Goal: Information Seeking & Learning: Learn about a topic

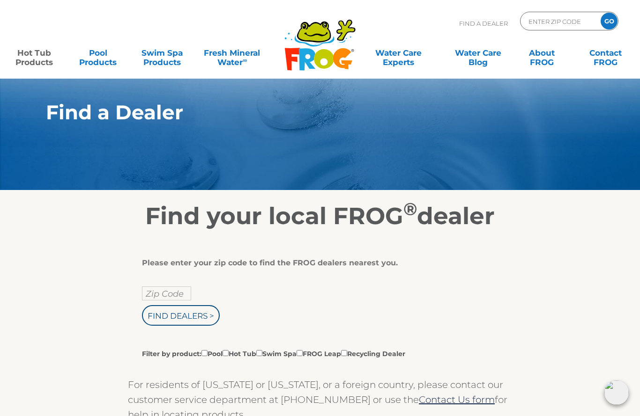
click at [38, 62] on link "Hot Tub Products" at bounding box center [34, 53] width 50 height 19
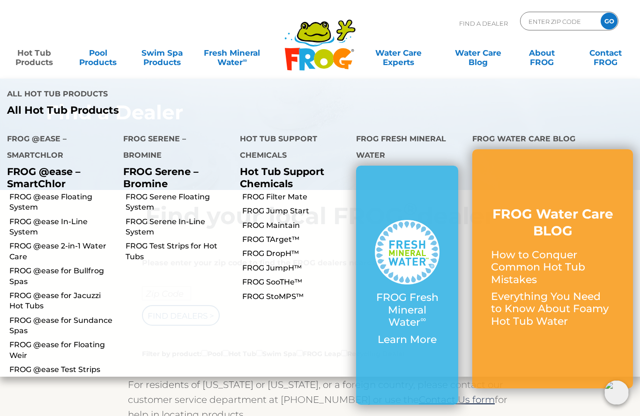
click at [545, 291] on p "Everything You Need to Know About Foamy Hot Tub Water" at bounding box center [552, 309] width 123 height 37
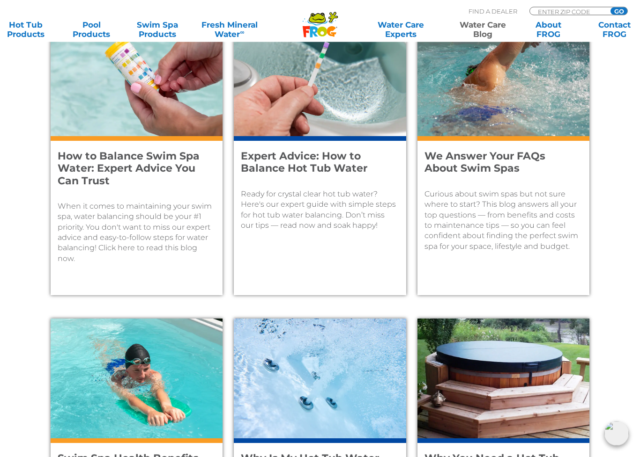
scroll to position [428, 0]
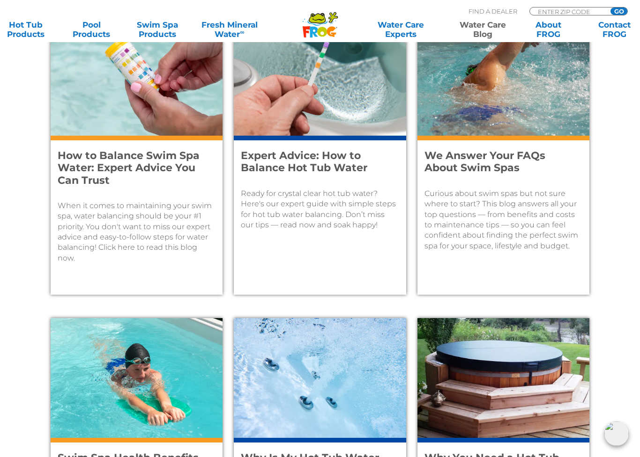
click at [83, 206] on p "When it comes to maintaining your swim spa, water balancing should be your #1 p…" at bounding box center [137, 232] width 158 height 63
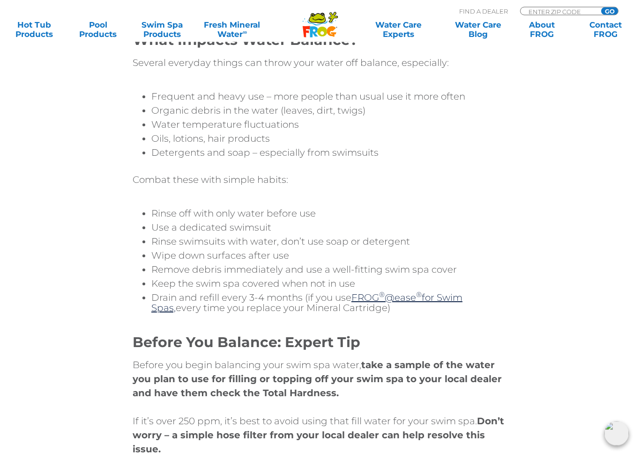
scroll to position [1888, 0]
click at [51, 189] on div "Water Balance: Your #1 Priority When it comes to maintaining your swim spa wate…" at bounding box center [320, 135] width 562 height 400
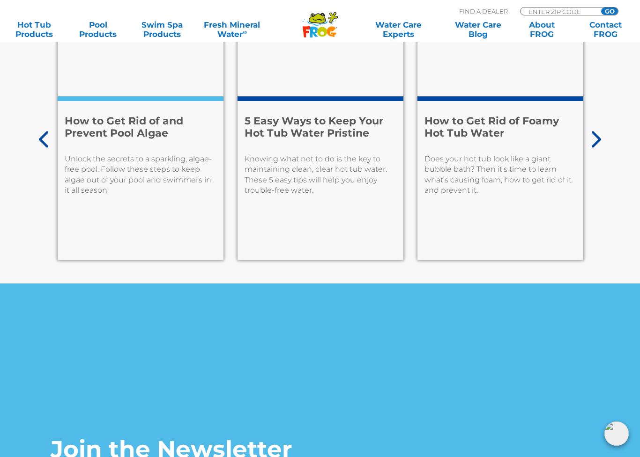
scroll to position [4732, 0]
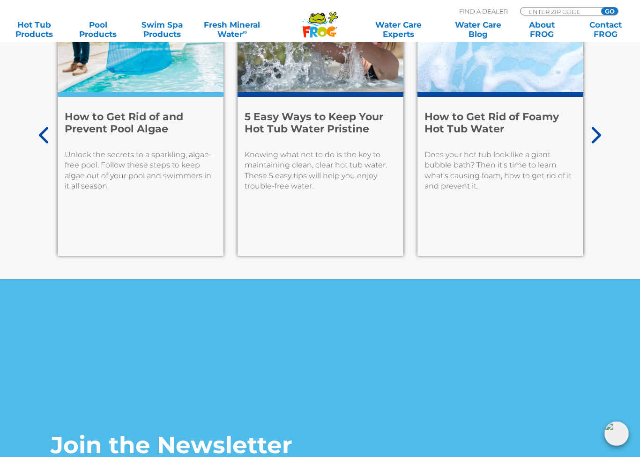
click at [318, 154] on p "Knowing what not to do is the key to maintaining clean, clear hot tub water. Th…" at bounding box center [320, 171] width 152 height 42
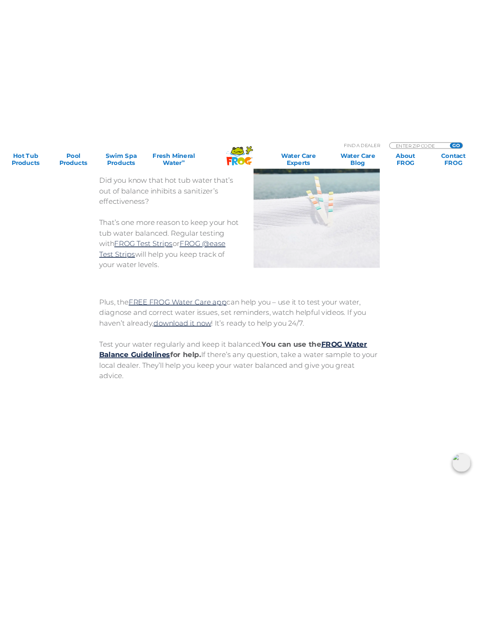
scroll to position [2669, 0]
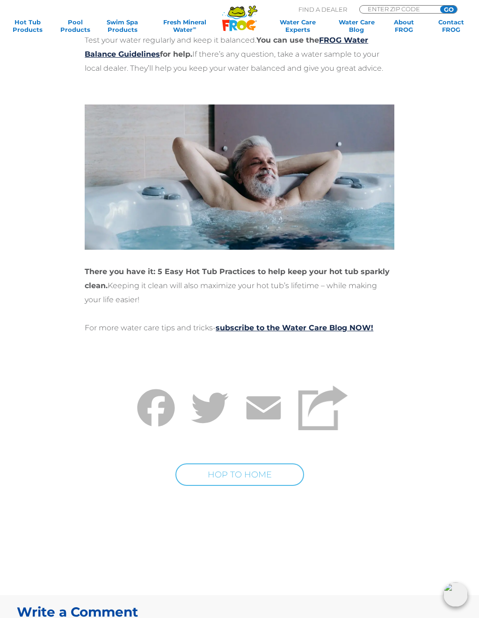
click at [258, 416] on h2 "Write a Comment" at bounding box center [240, 611] width 446 height 15
